Goal: Task Accomplishment & Management: Use online tool/utility

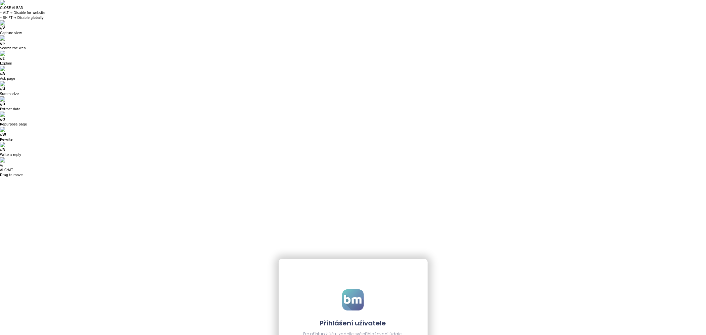
type input "**********"
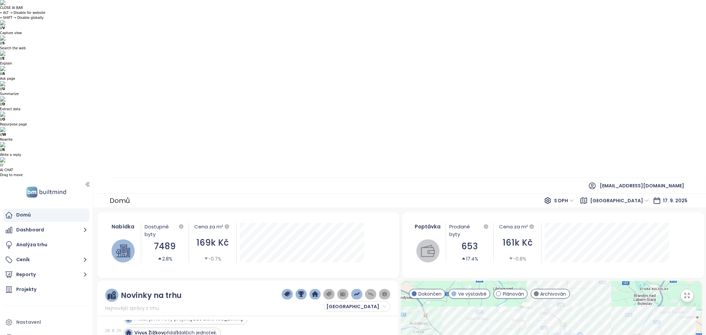
scroll to position [368, 0]
